Goal: Unclear

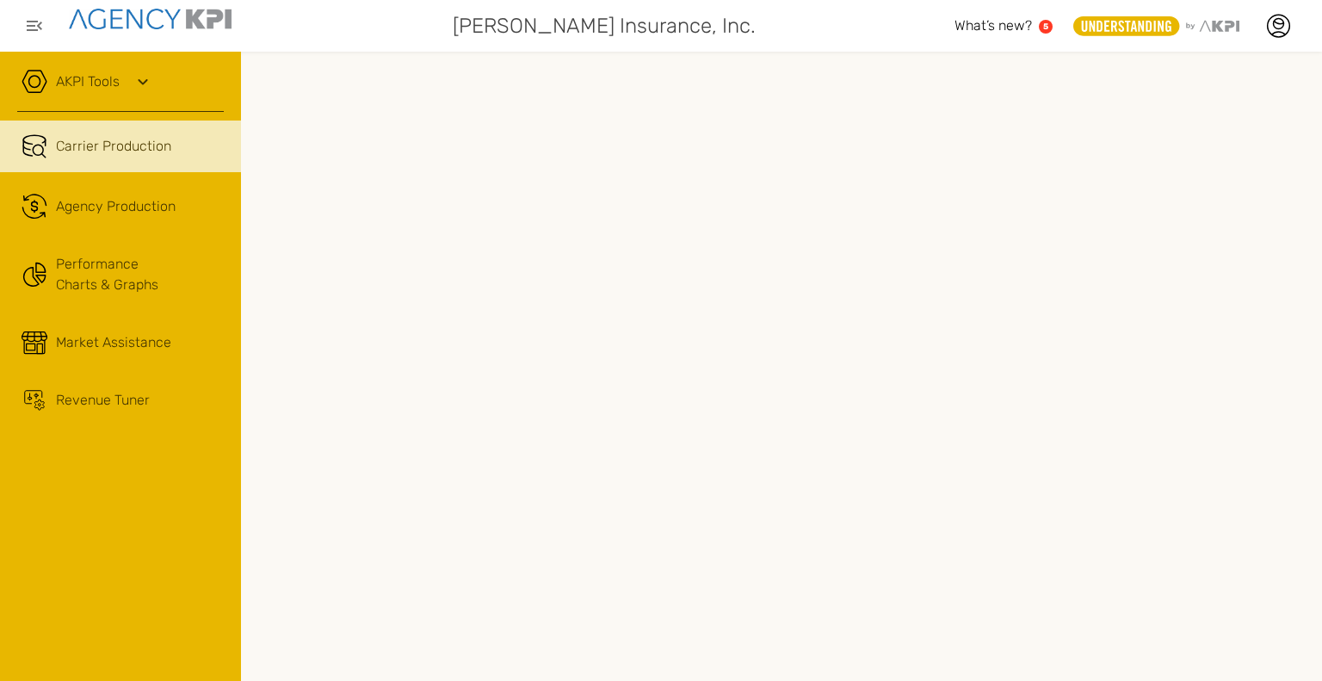
scroll to position [0, 141]
